Goal: Task Accomplishment & Management: Manage account settings

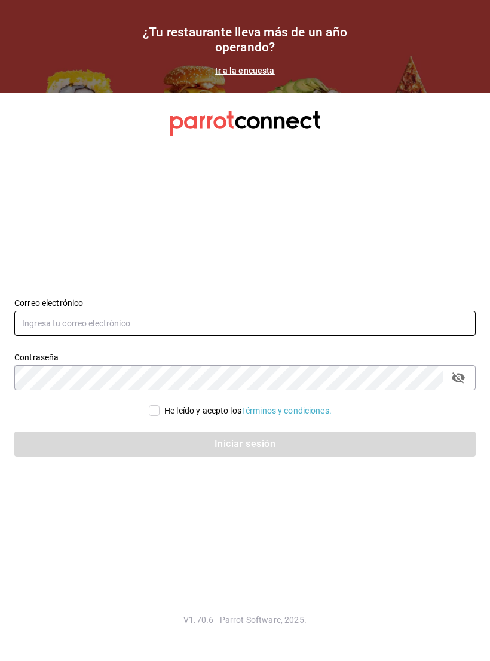
click at [44, 333] on input "text" at bounding box center [245, 323] width 462 height 25
type input "angelmedinarivera56@gmail.com"
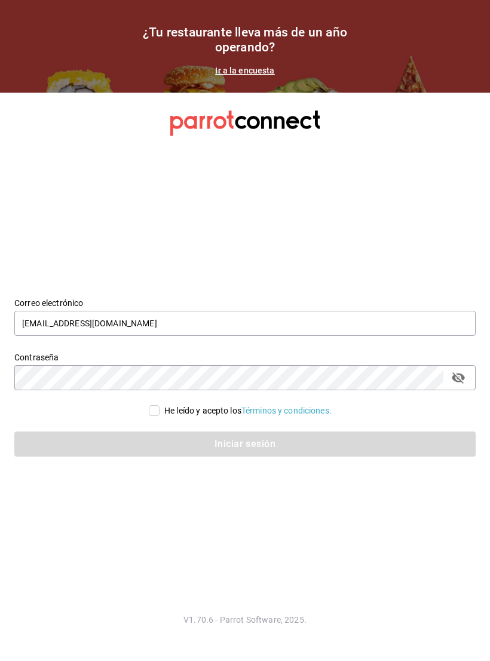
click at [149, 416] on input "He leído y acepto los Términos y condiciones." at bounding box center [154, 410] width 11 height 11
checkbox input "true"
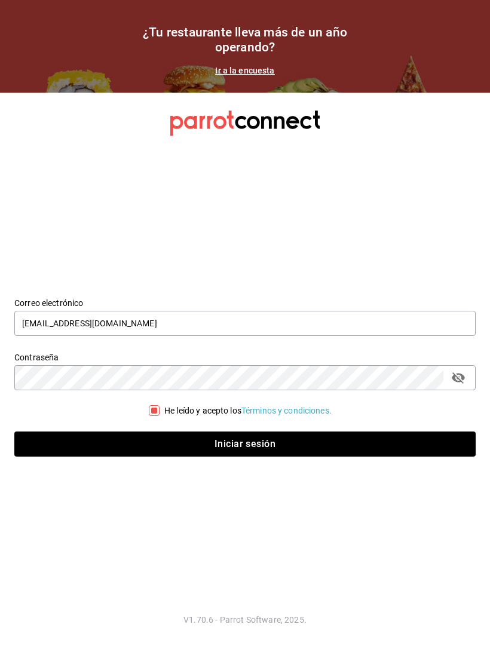
click at [421, 445] on button "Iniciar sesión" at bounding box center [245, 444] width 462 height 25
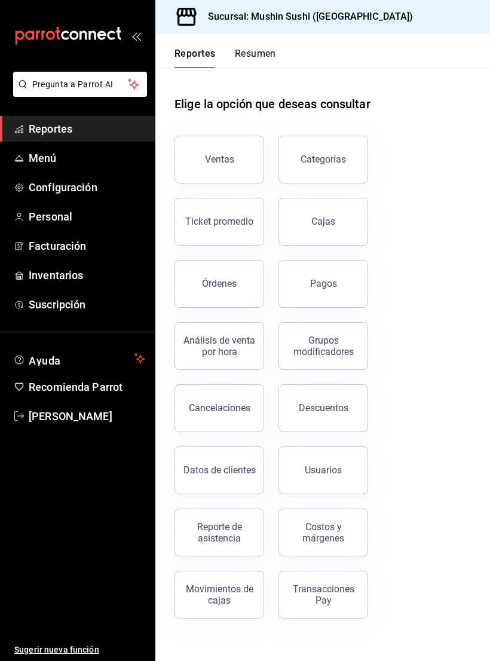
click at [221, 164] on div "Ventas" at bounding box center [219, 159] width 29 height 11
